Goal: Find specific page/section: Find specific page/section

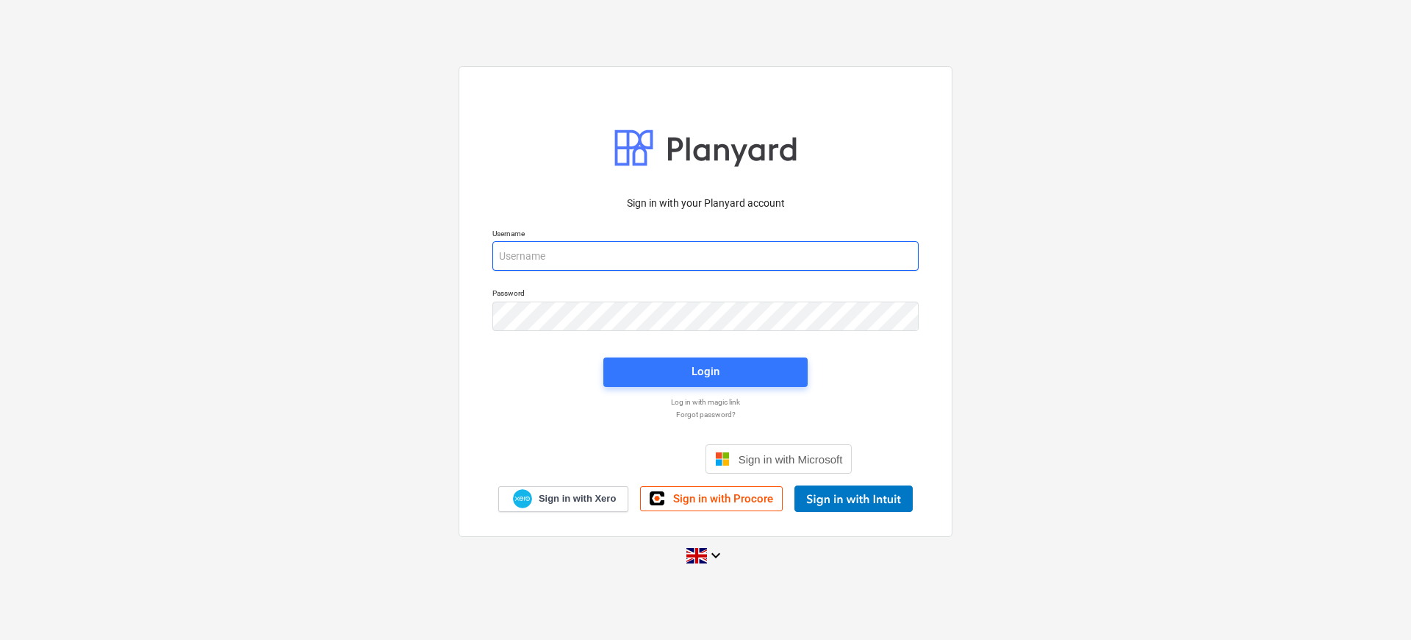
click at [628, 257] on input "email" at bounding box center [706, 255] width 426 height 29
click at [656, 262] on input "email" at bounding box center [706, 255] width 426 height 29
type input "[EMAIL_ADDRESS][DOMAIN_NAME]"
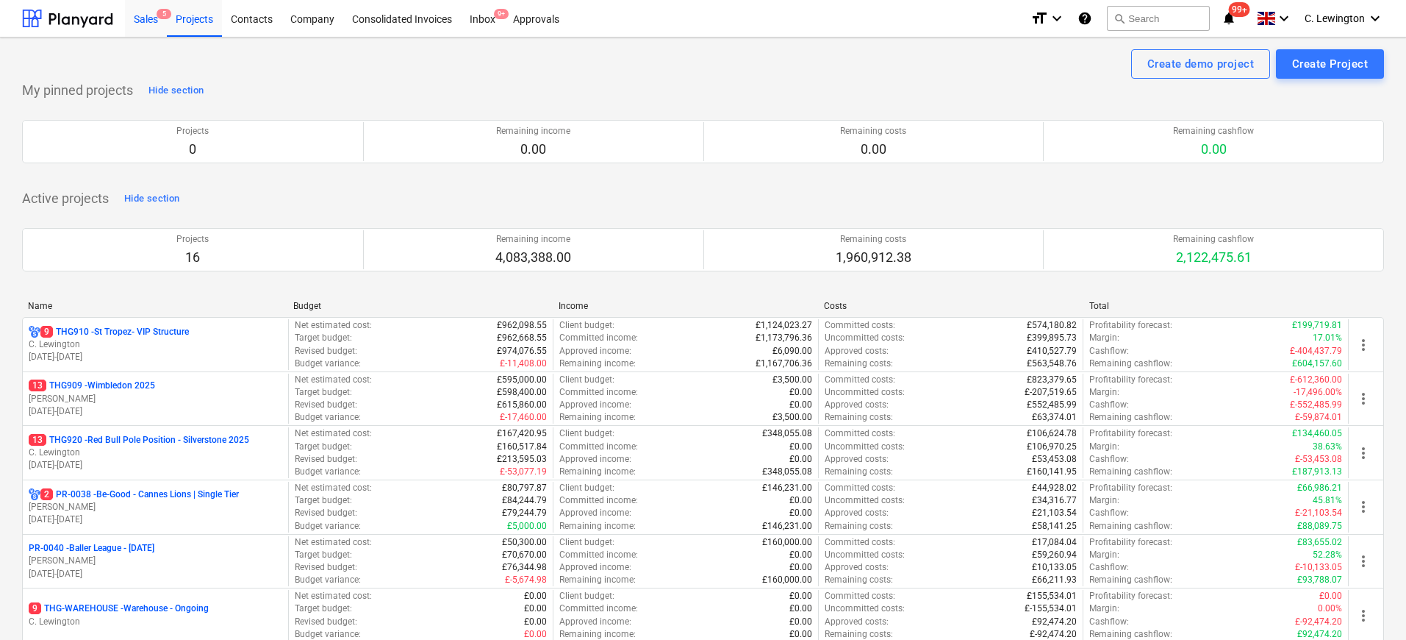
click at [144, 20] on div "Sales 5" at bounding box center [146, 17] width 42 height 37
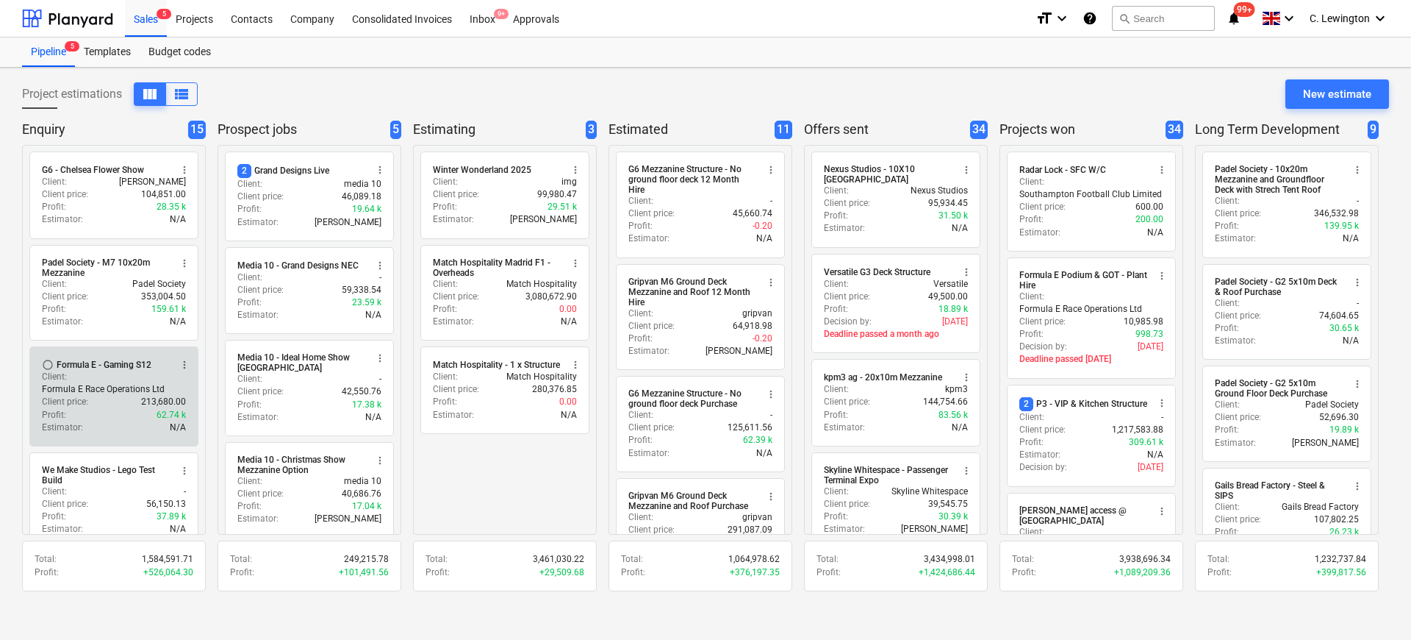
click at [104, 385] on p "Formula E Race Operations Ltd" at bounding box center [103, 389] width 123 height 12
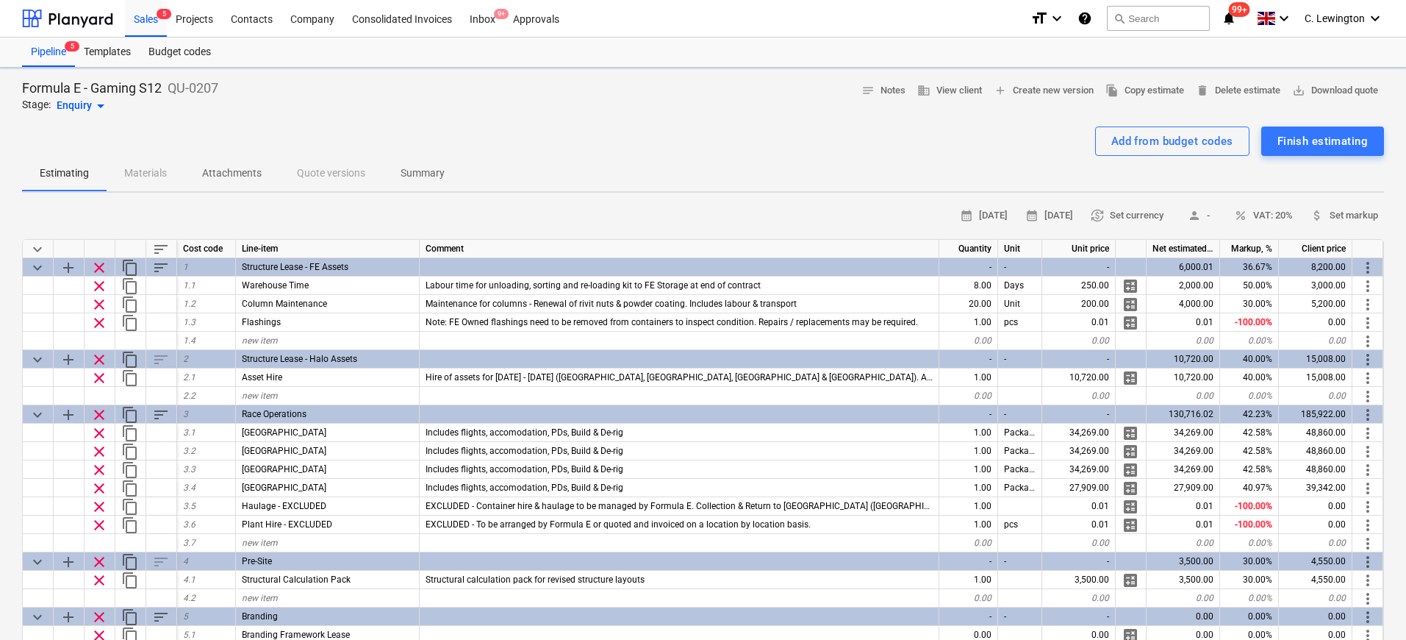
type textarea "x"
click at [148, 24] on div "Sales 5" at bounding box center [146, 17] width 42 height 37
